Goal: Find specific page/section: Find specific page/section

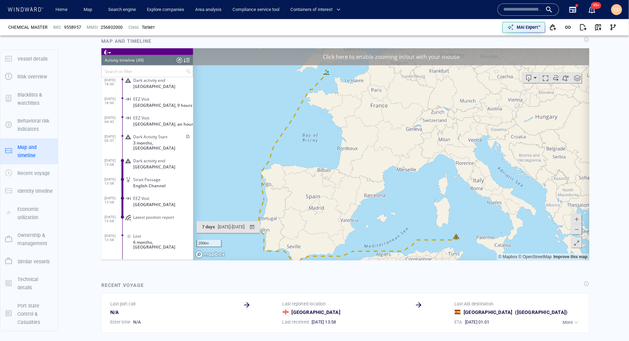
scroll to position [403, 0]
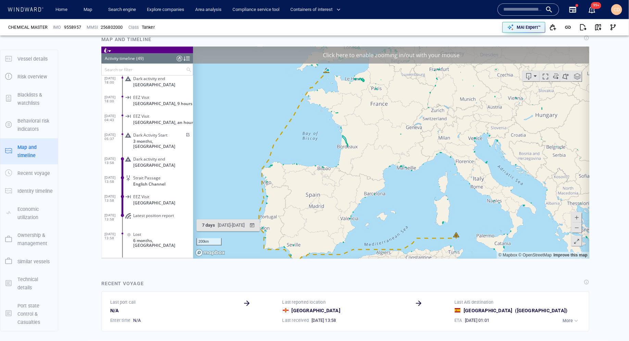
click at [75, 27] on span "9558957" at bounding box center [72, 27] width 17 height 6
copy span "9558957"
